Goal: Find specific page/section: Find specific page/section

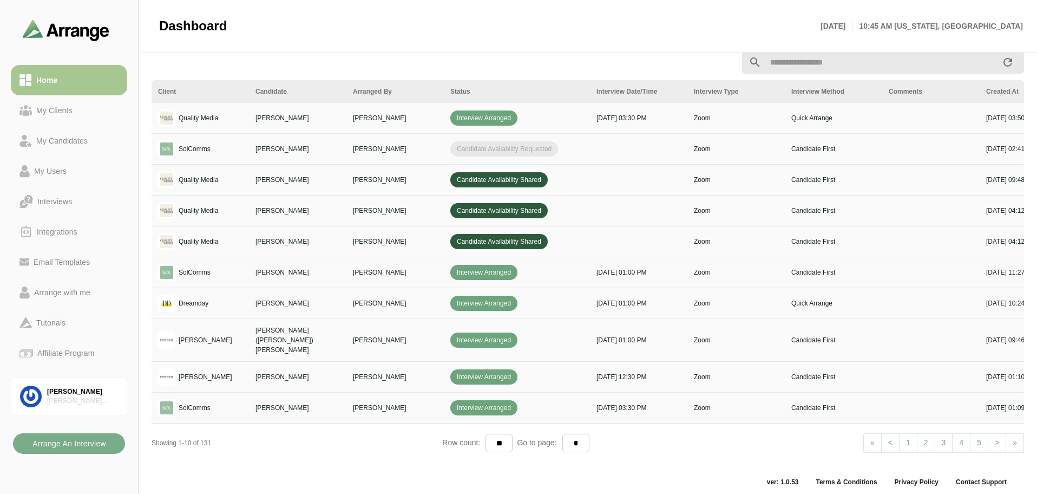
scroll to position [407, 0]
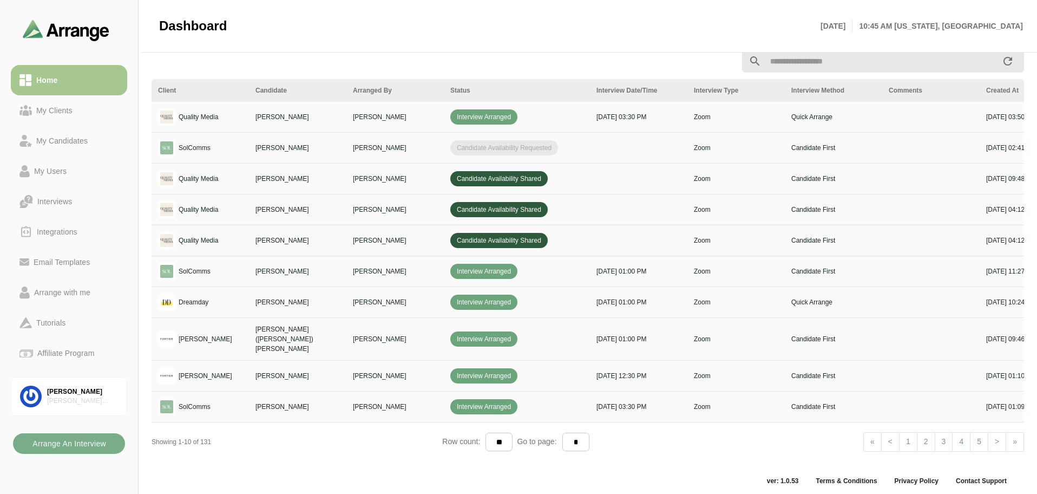
click at [925, 434] on link "2" at bounding box center [926, 441] width 18 height 19
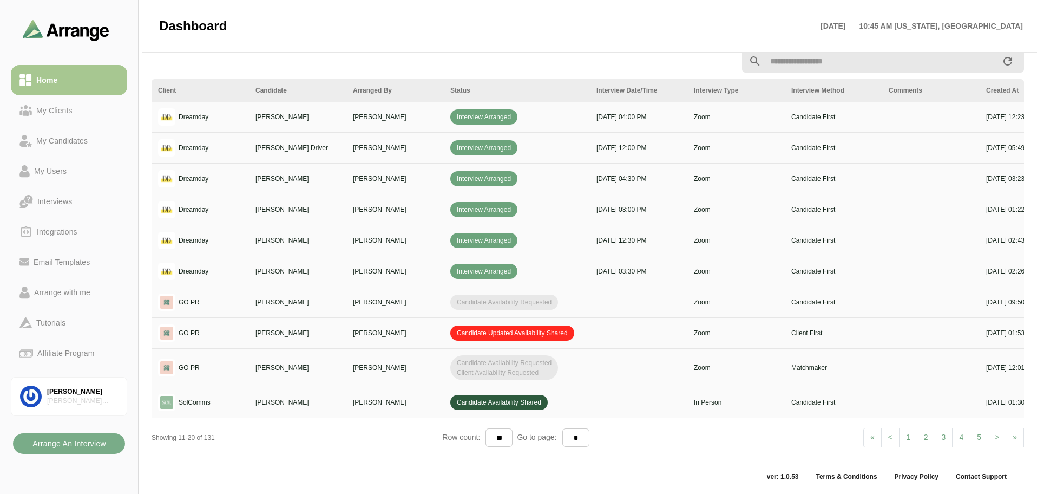
scroll to position [412, 0]
click at [941, 432] on link "3" at bounding box center [944, 436] width 18 height 19
select select "*"
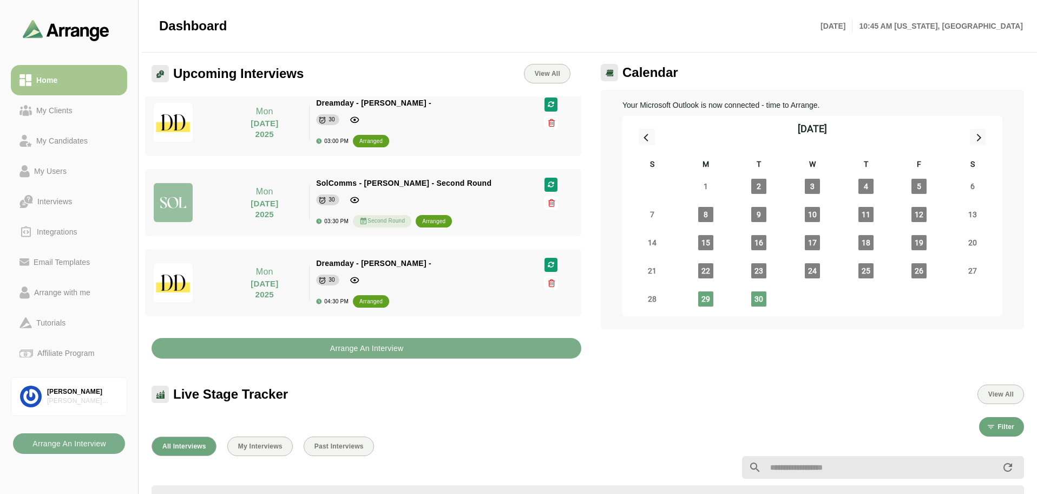
scroll to position [0, 0]
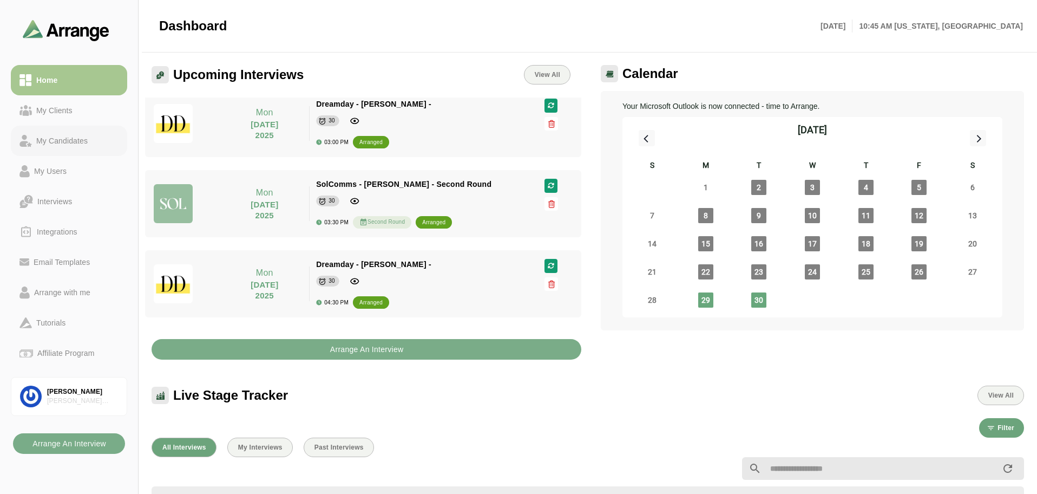
click at [37, 136] on div "My Candidates" at bounding box center [62, 140] width 60 height 13
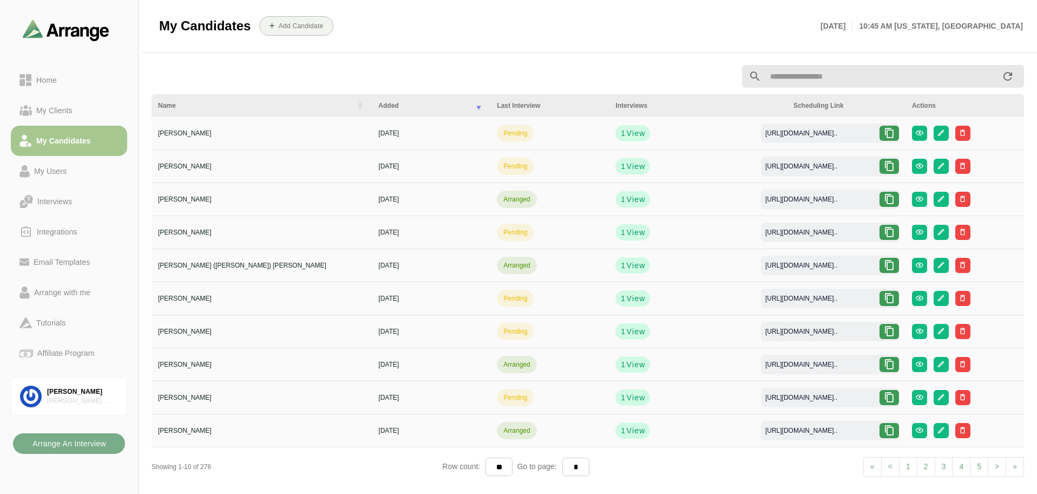
click at [806, 75] on input "text" at bounding box center [881, 76] width 240 height 23
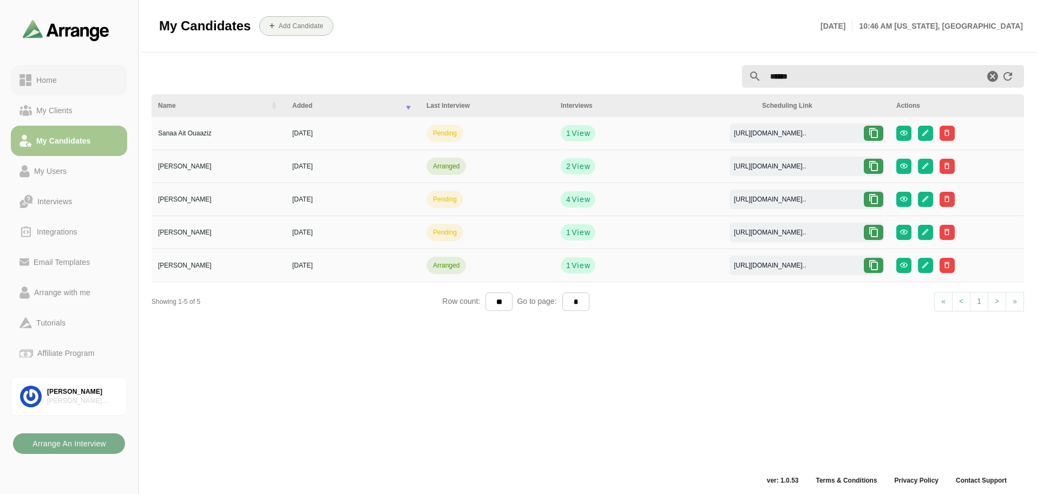
type input "******"
click at [50, 77] on div "Home" at bounding box center [46, 80] width 29 height 13
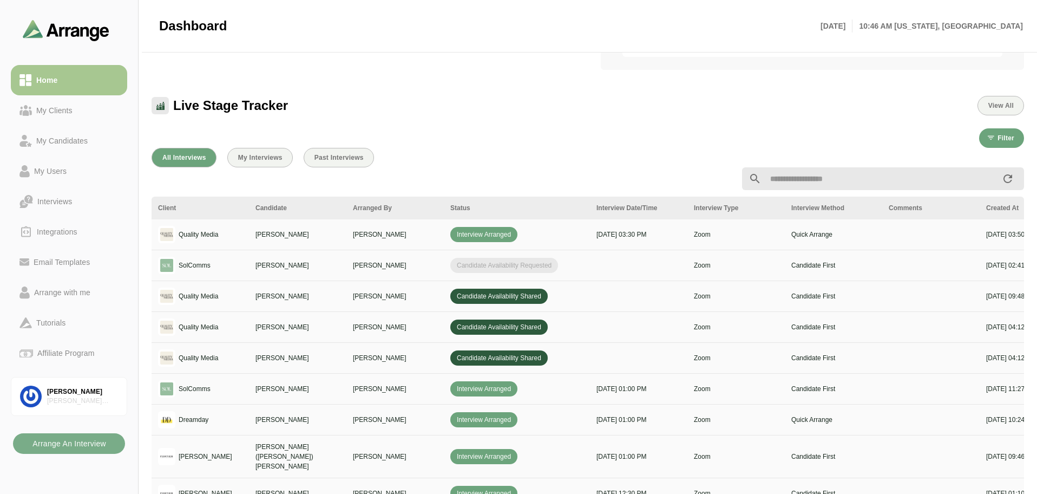
scroll to position [271, 0]
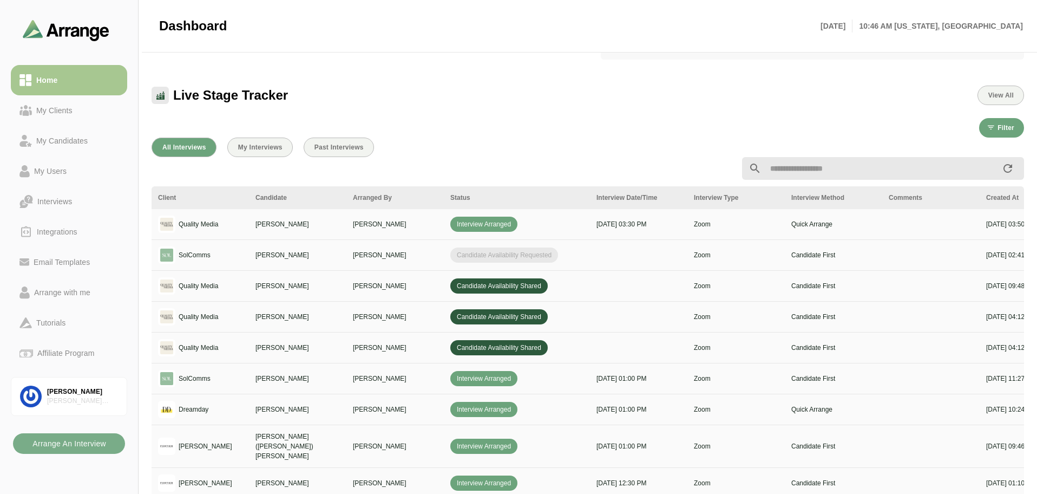
click at [777, 166] on input "text" at bounding box center [881, 168] width 240 height 23
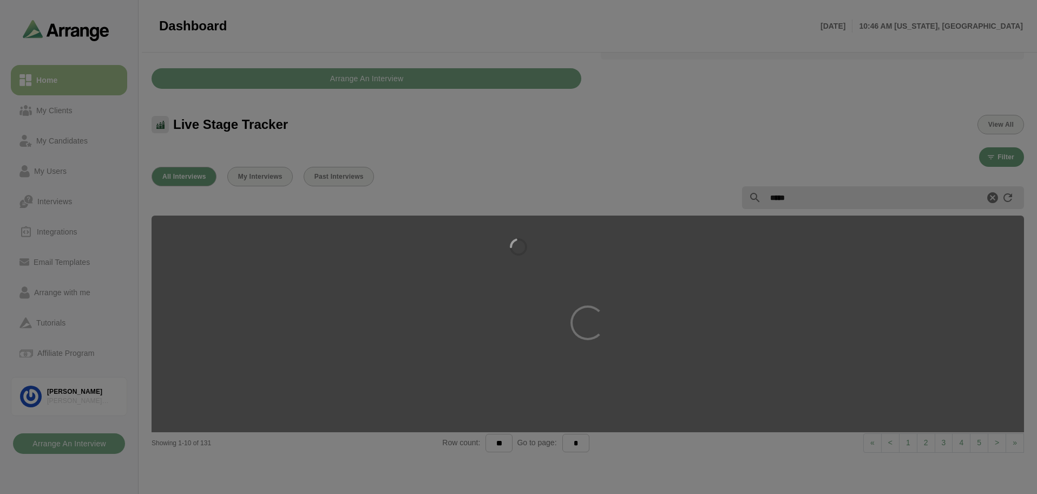
type input "******"
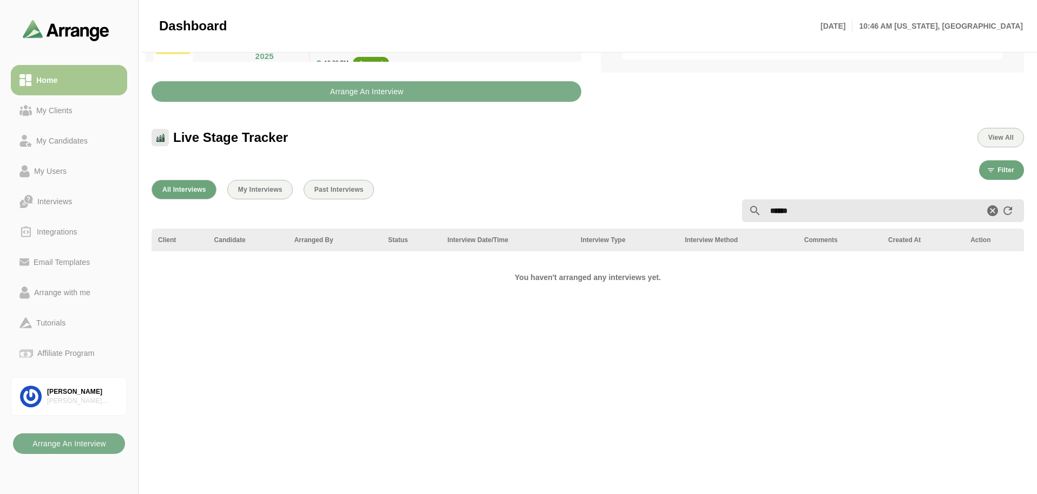
scroll to position [249, 0]
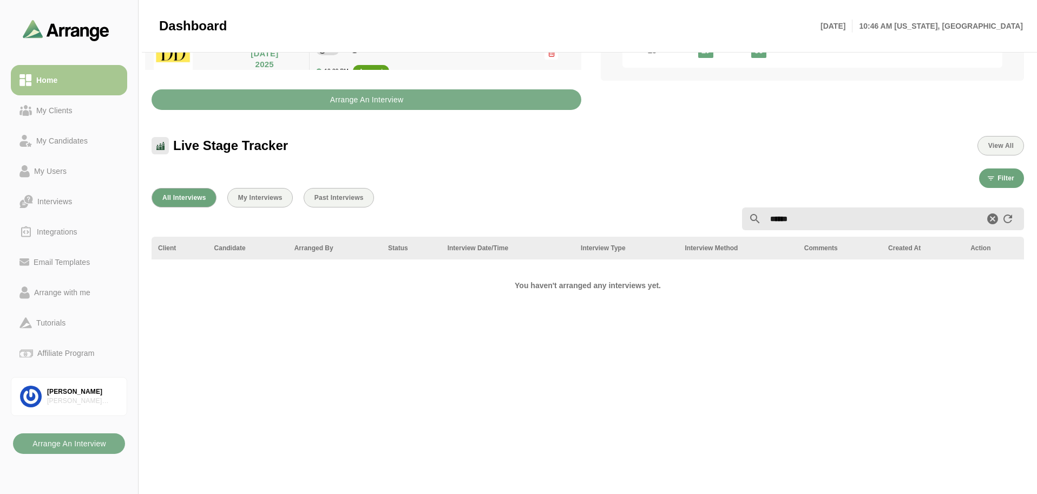
click at [994, 217] on icon "Clear" at bounding box center [992, 218] width 13 height 13
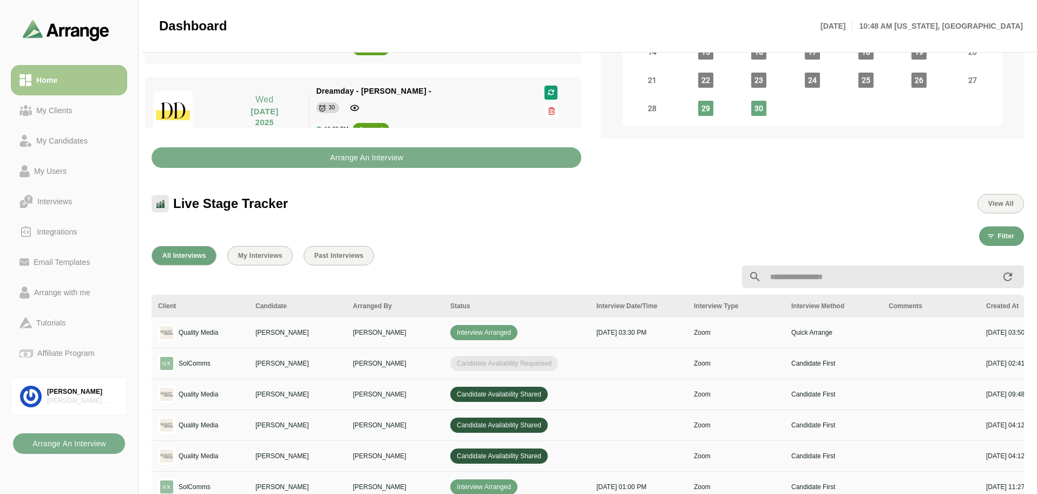
scroll to position [203, 0]
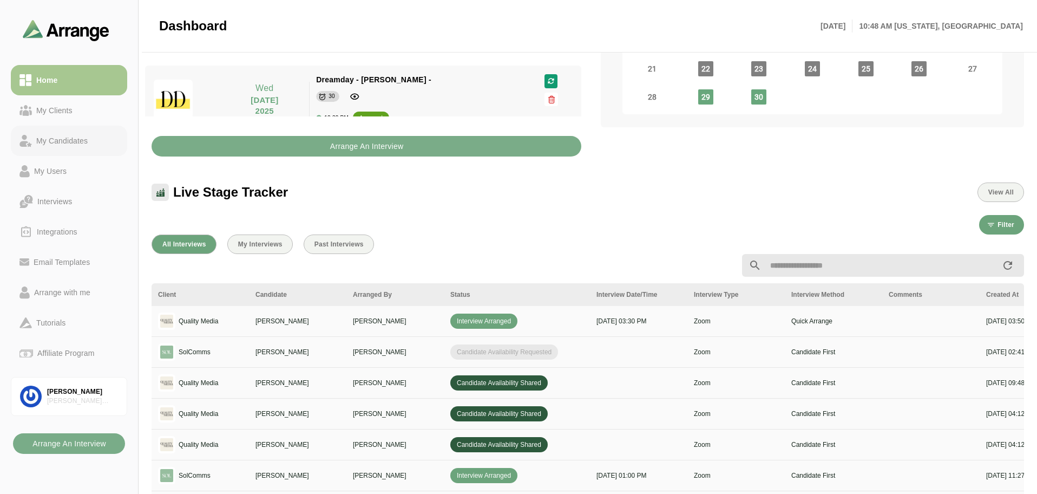
click at [67, 140] on div "My Candidates" at bounding box center [62, 140] width 60 height 13
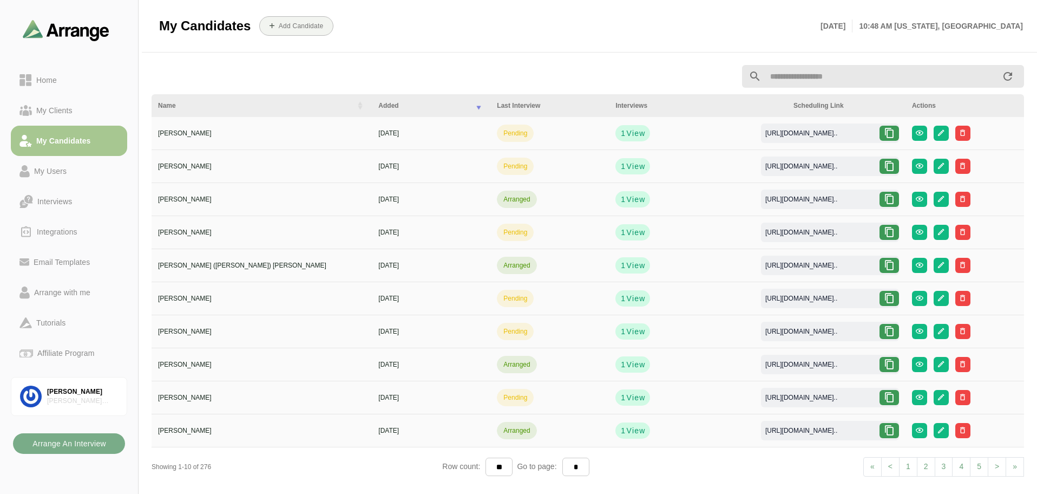
click at [801, 74] on input "text" at bounding box center [881, 76] width 240 height 23
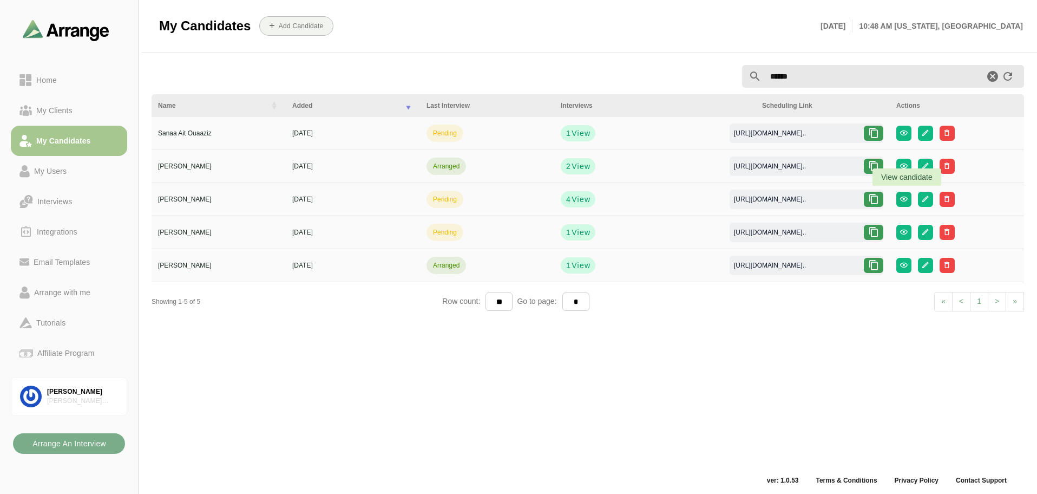
type input "******"
click at [907, 199] on icon "button" at bounding box center [903, 199] width 8 height 8
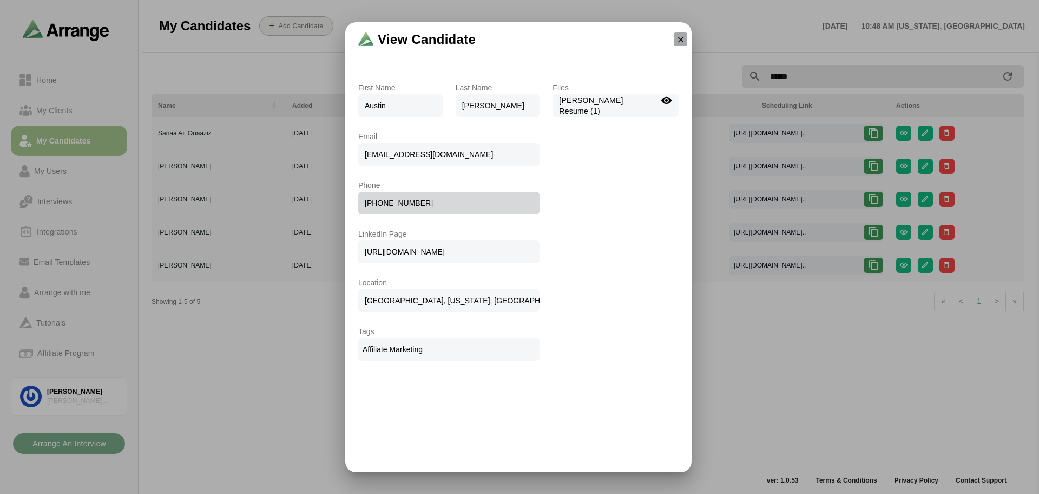
click at [680, 38] on icon "button" at bounding box center [681, 40] width 10 height 10
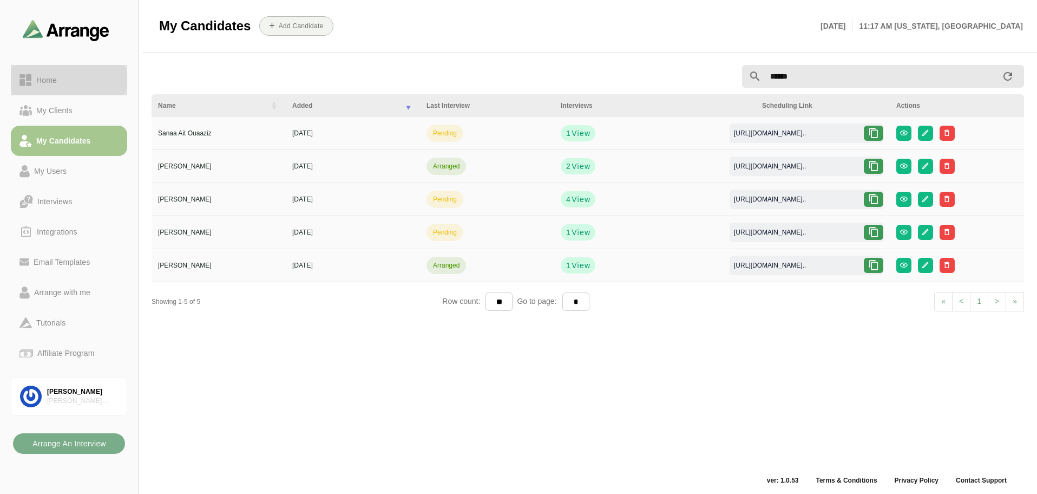
click at [45, 75] on div "Home" at bounding box center [46, 80] width 29 height 13
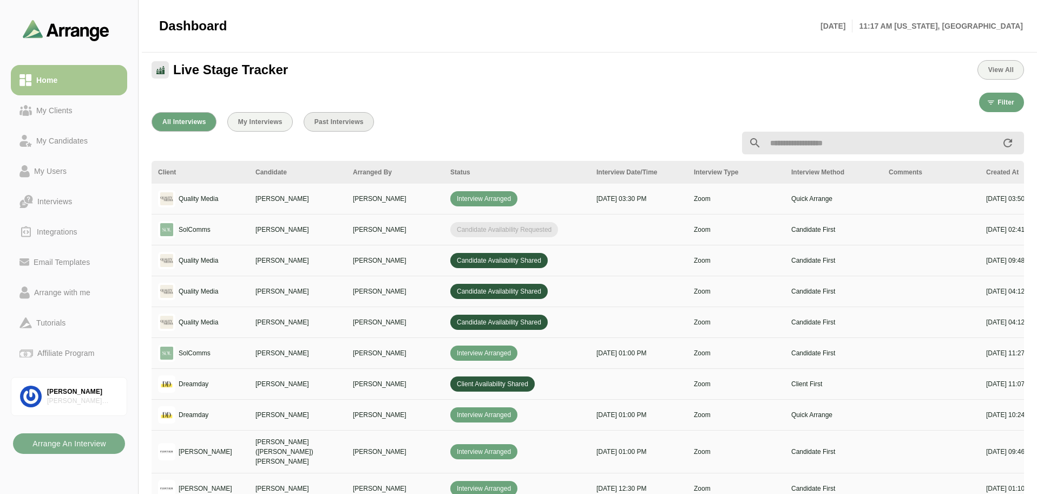
scroll to position [326, 0]
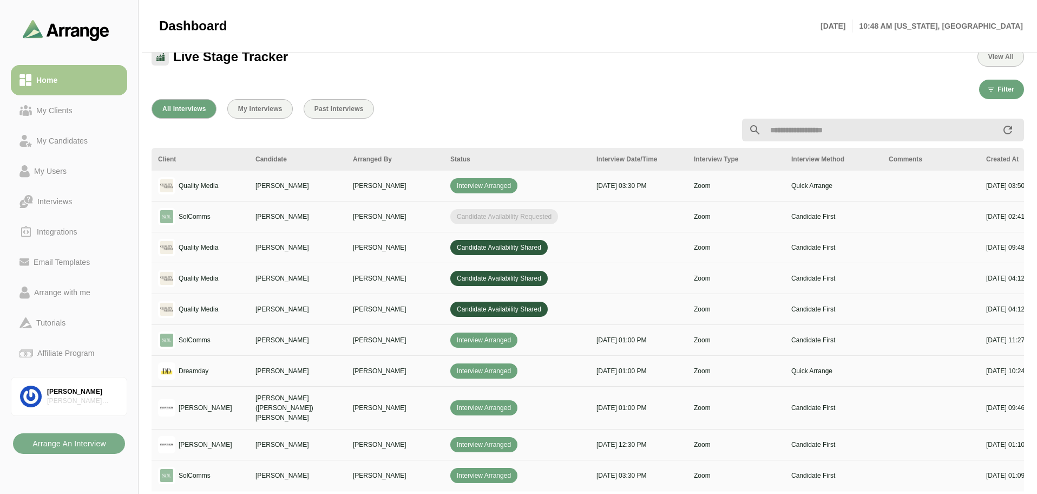
scroll to position [367, 0]
